Goal: Communication & Community: Answer question/provide support

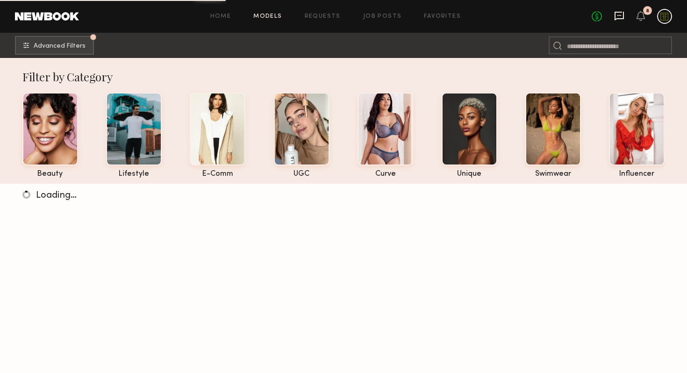
click at [620, 19] on icon at bounding box center [619, 16] width 9 height 9
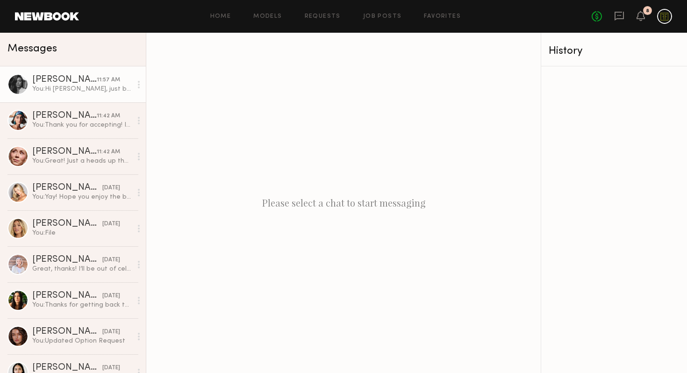
click at [54, 89] on div "You: Hi [PERSON_NAME], just bumping up the Credo Beauty request here to see if …" at bounding box center [82, 89] width 100 height 9
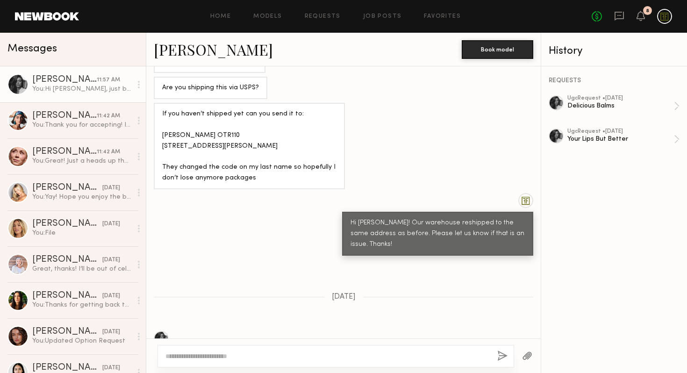
scroll to position [587, 0]
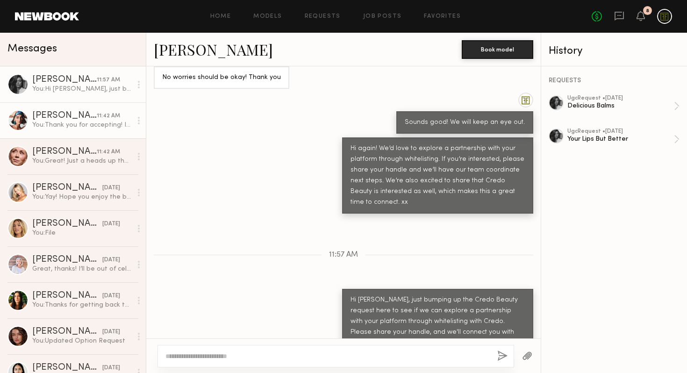
click at [66, 115] on div "[PERSON_NAME]" at bounding box center [64, 115] width 65 height 9
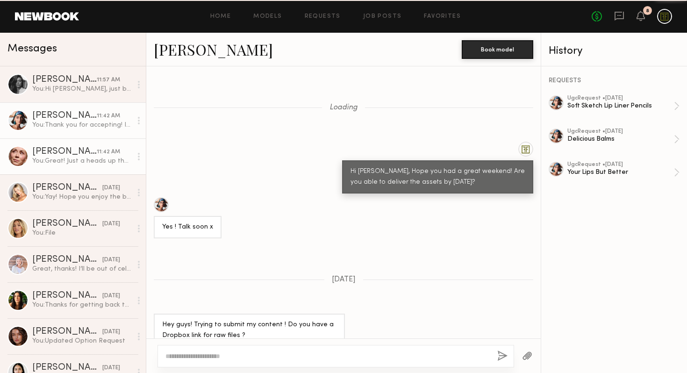
scroll to position [580, 0]
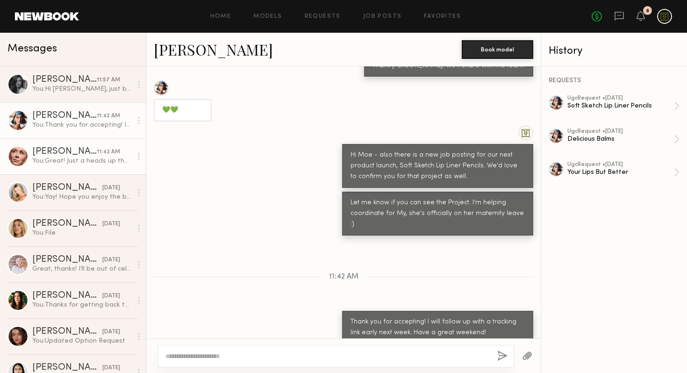
click at [70, 162] on div "You: Great! Just a heads up that the lip pencils will ship out early next week.…" at bounding box center [82, 161] width 100 height 9
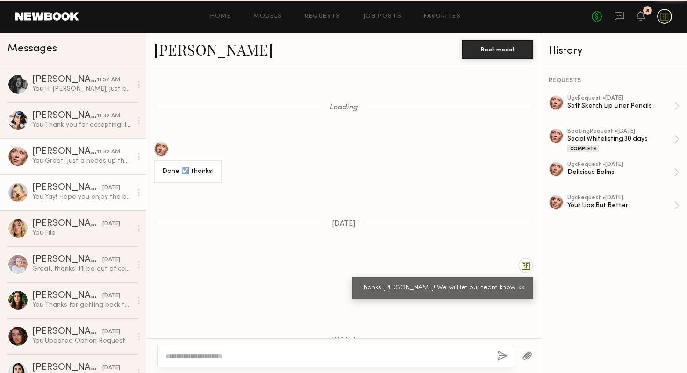
scroll to position [688, 0]
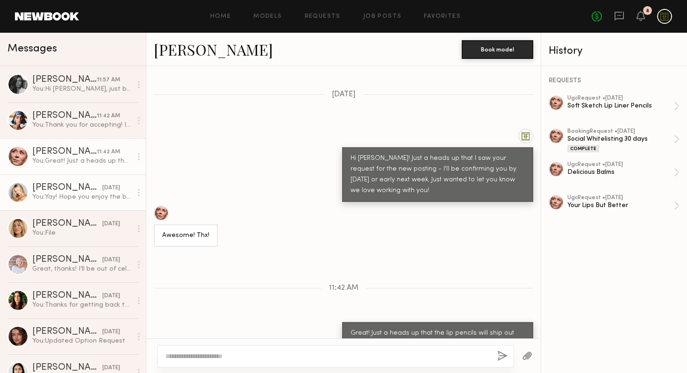
click at [70, 195] on div "You: Yay! Hope you enjoy the balms & excited to see what you create!" at bounding box center [82, 197] width 100 height 9
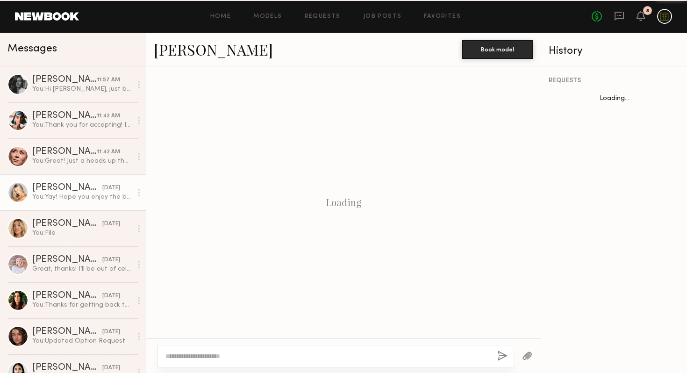
scroll to position [711, 0]
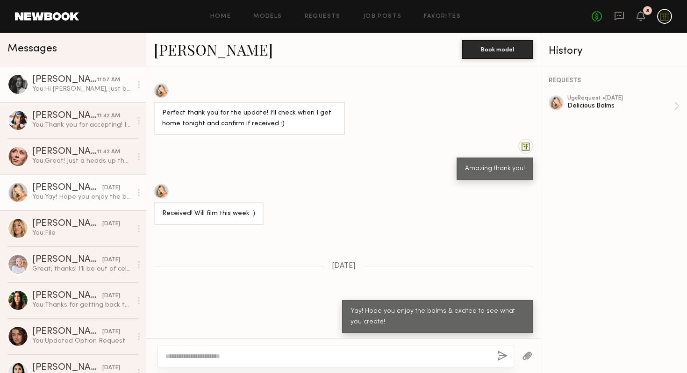
click at [72, 92] on div "You: Hi [PERSON_NAME], just bumping up the Credo Beauty request here to see if …" at bounding box center [82, 89] width 100 height 9
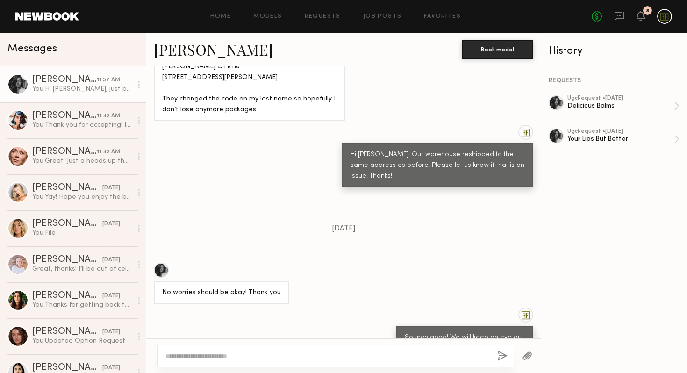
scroll to position [4566, 0]
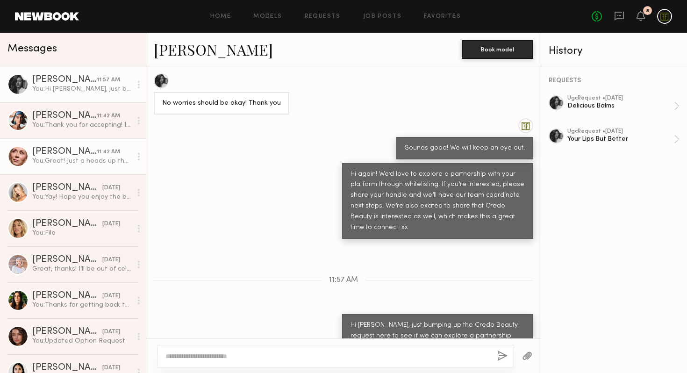
click at [74, 161] on div "You: Great! Just a heads up that the lip pencils will ship out early next week.…" at bounding box center [82, 161] width 100 height 9
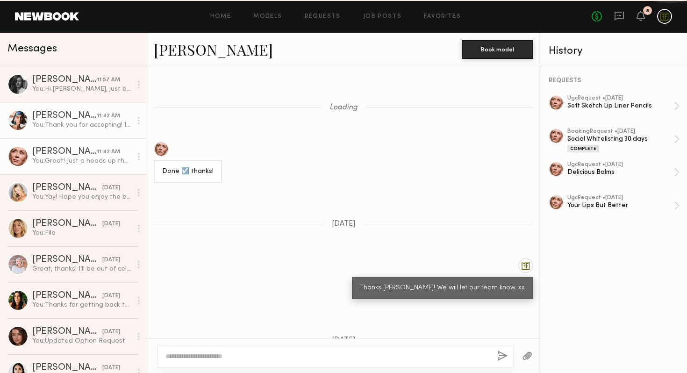
scroll to position [688, 0]
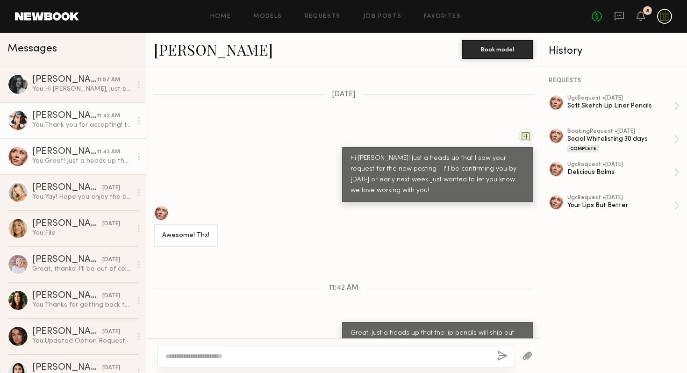
click at [66, 124] on div "You: Thank you for accepting! I will follow up with a tracking link early next …" at bounding box center [82, 125] width 100 height 9
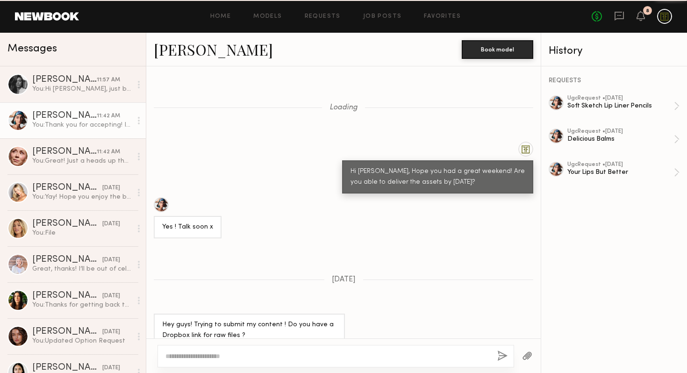
scroll to position [580, 0]
